Goal: Task Accomplishment & Management: Use online tool/utility

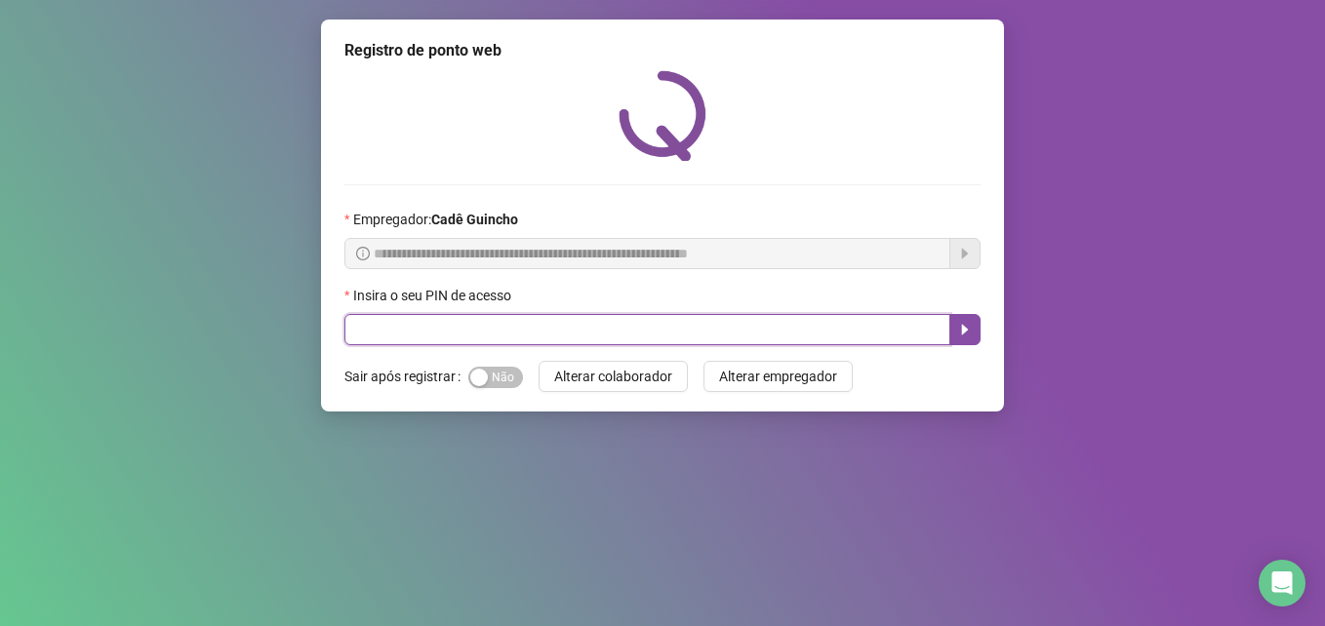
click at [719, 325] on input "text" at bounding box center [647, 329] width 606 height 31
type input "*****"
click at [970, 330] on icon "caret-right" at bounding box center [965, 330] width 16 height 16
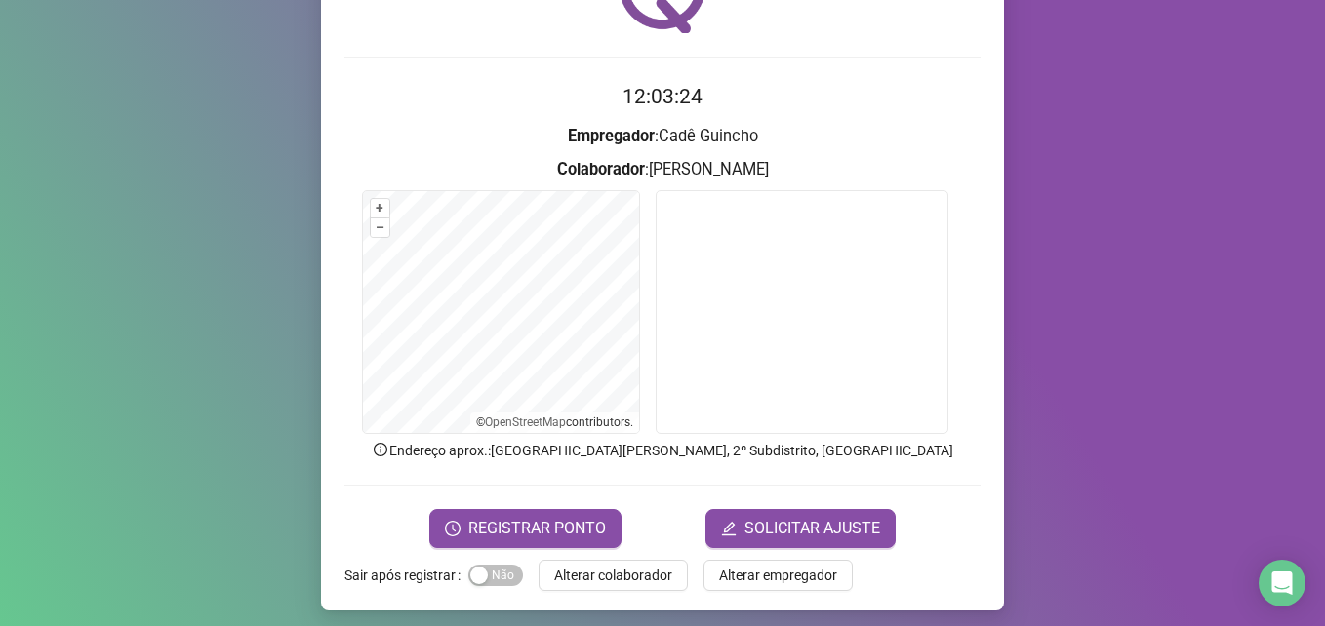
scroll to position [136, 0]
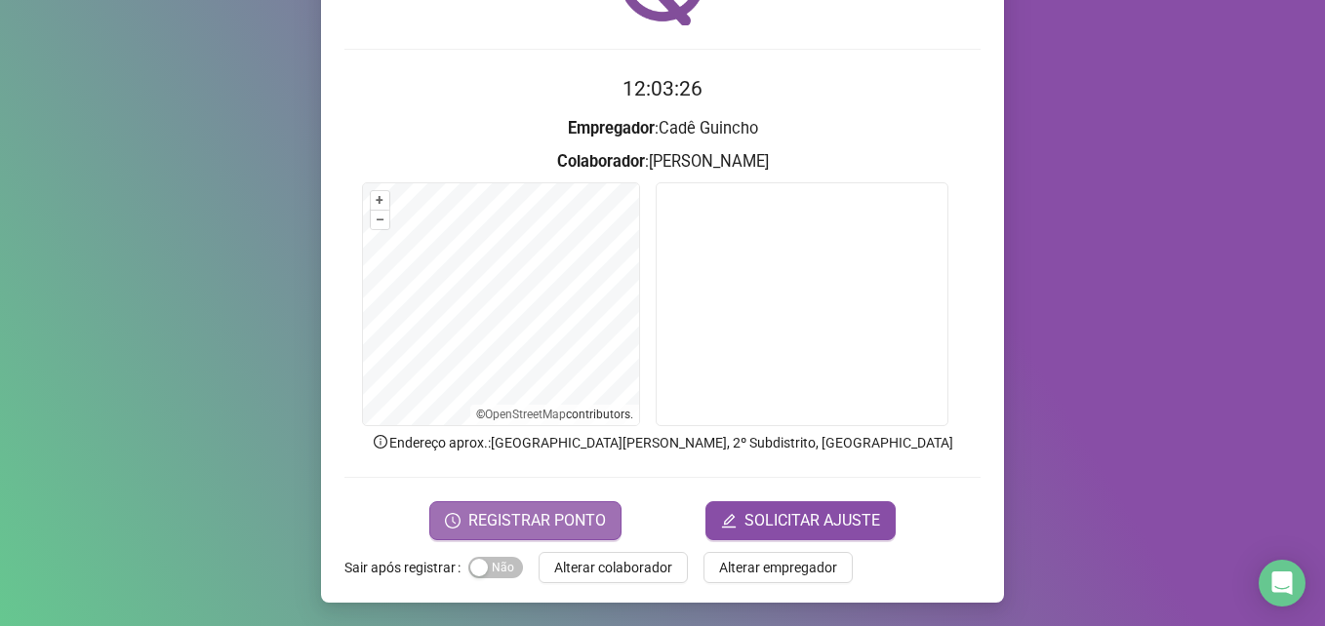
drag, startPoint x: 507, startPoint y: 516, endPoint x: 514, endPoint y: 525, distance: 11.1
click at [514, 525] on span "REGISTRAR PONTO" at bounding box center [537, 520] width 138 height 23
